Goal: Task Accomplishment & Management: Manage account settings

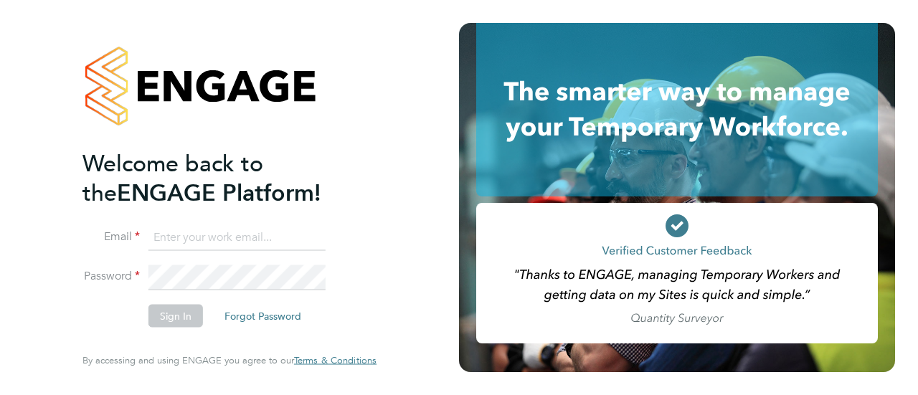
type input "Sophie.bolton@vistry.co.uk"
click at [172, 316] on button "Sign In" at bounding box center [175, 316] width 54 height 23
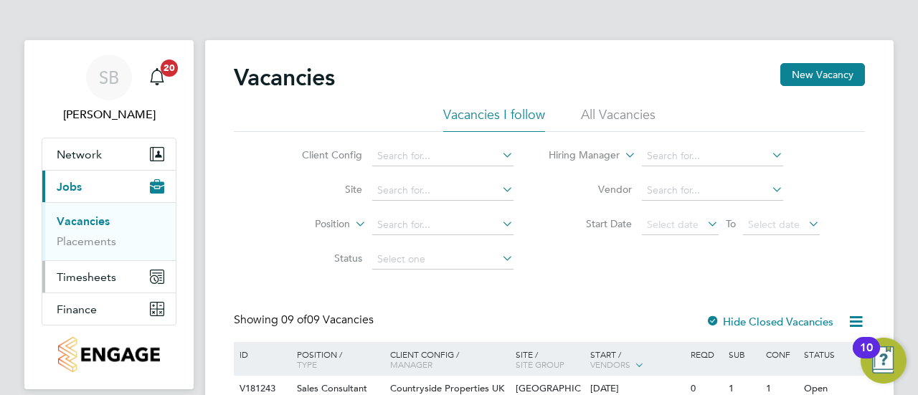
click at [115, 271] on button "Timesheets" at bounding box center [108, 277] width 133 height 32
click at [105, 254] on link "Timesheets" at bounding box center [86, 254] width 59 height 14
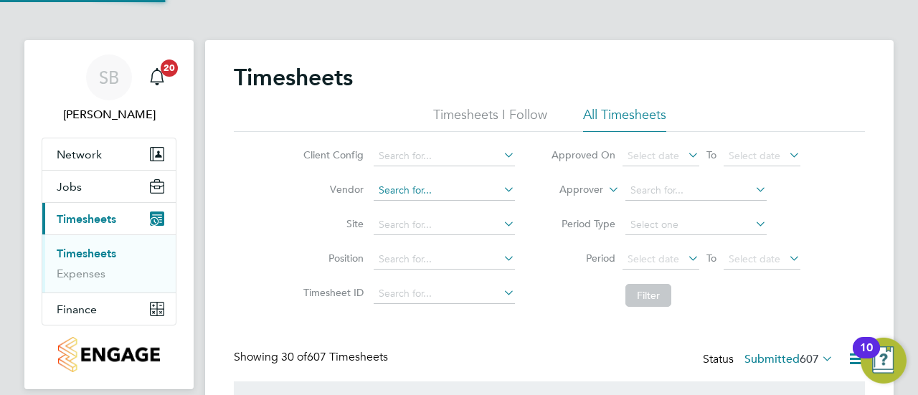
click at [406, 196] on input at bounding box center [443, 191] width 141 height 20
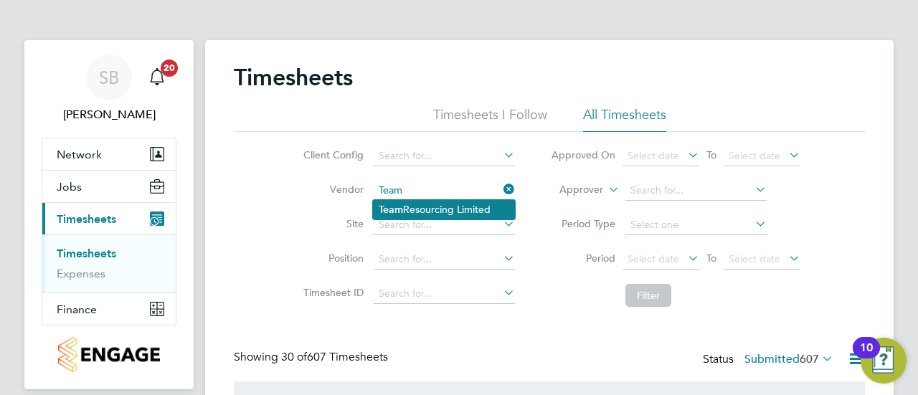
click at [411, 203] on li "Team Resourcing Limited" at bounding box center [444, 209] width 142 height 19
type input "Team Resourcing Limited"
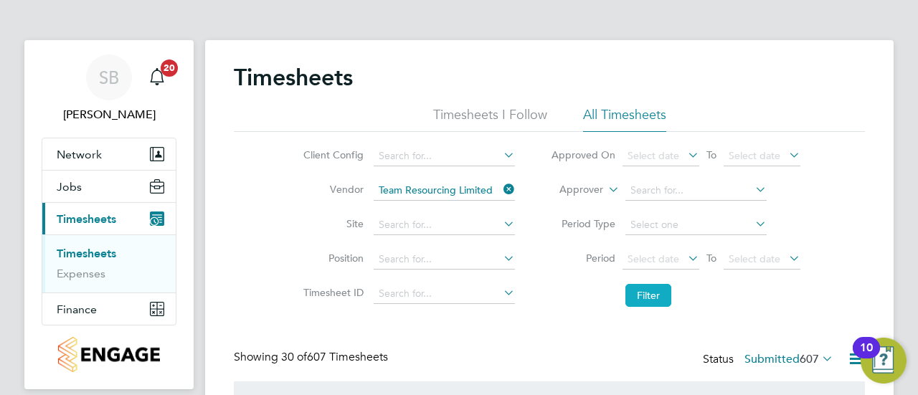
click at [655, 296] on button "Filter" at bounding box center [648, 295] width 46 height 23
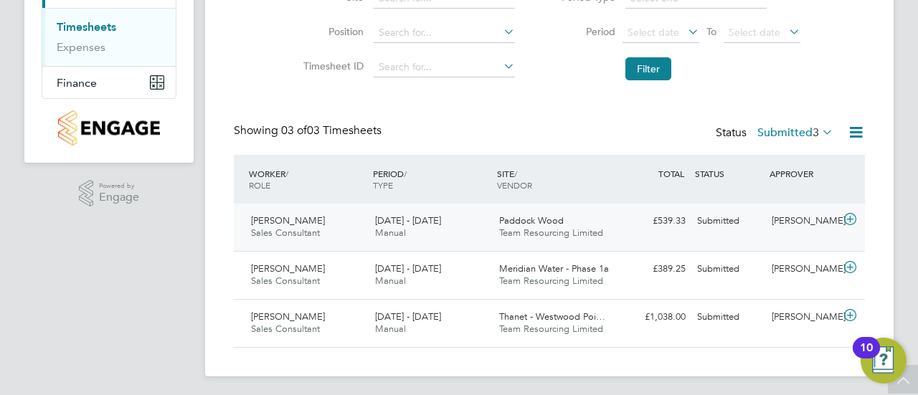
click at [471, 234] on div "[DATE] - [DATE] Manual" at bounding box center [431, 227] width 124 height 36
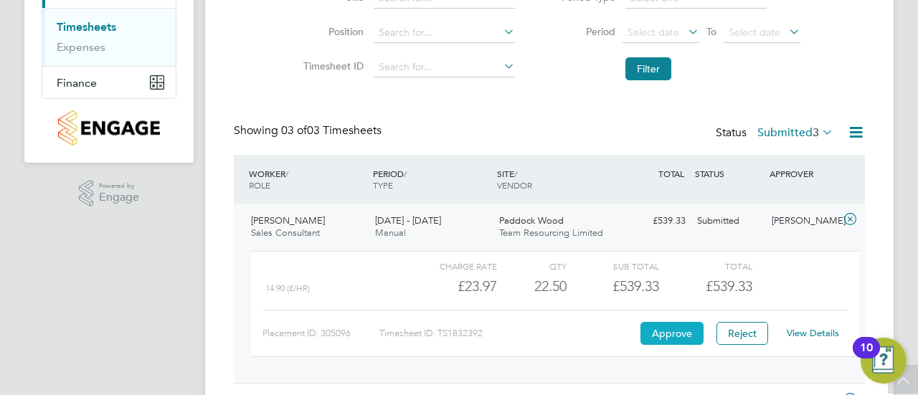
click at [675, 328] on button "Approve" at bounding box center [671, 333] width 63 height 23
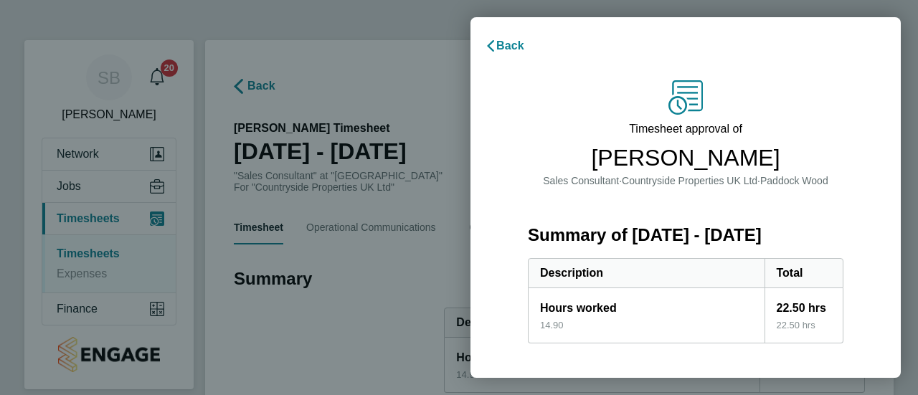
scroll to position [290, 0]
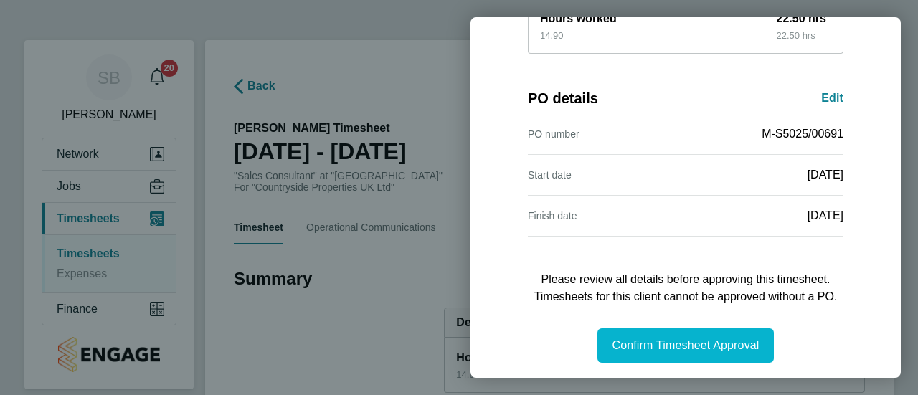
click at [665, 340] on span "Confirm Timesheet Approval" at bounding box center [684, 345] width 147 height 12
